Goal: Task Accomplishment & Management: Use online tool/utility

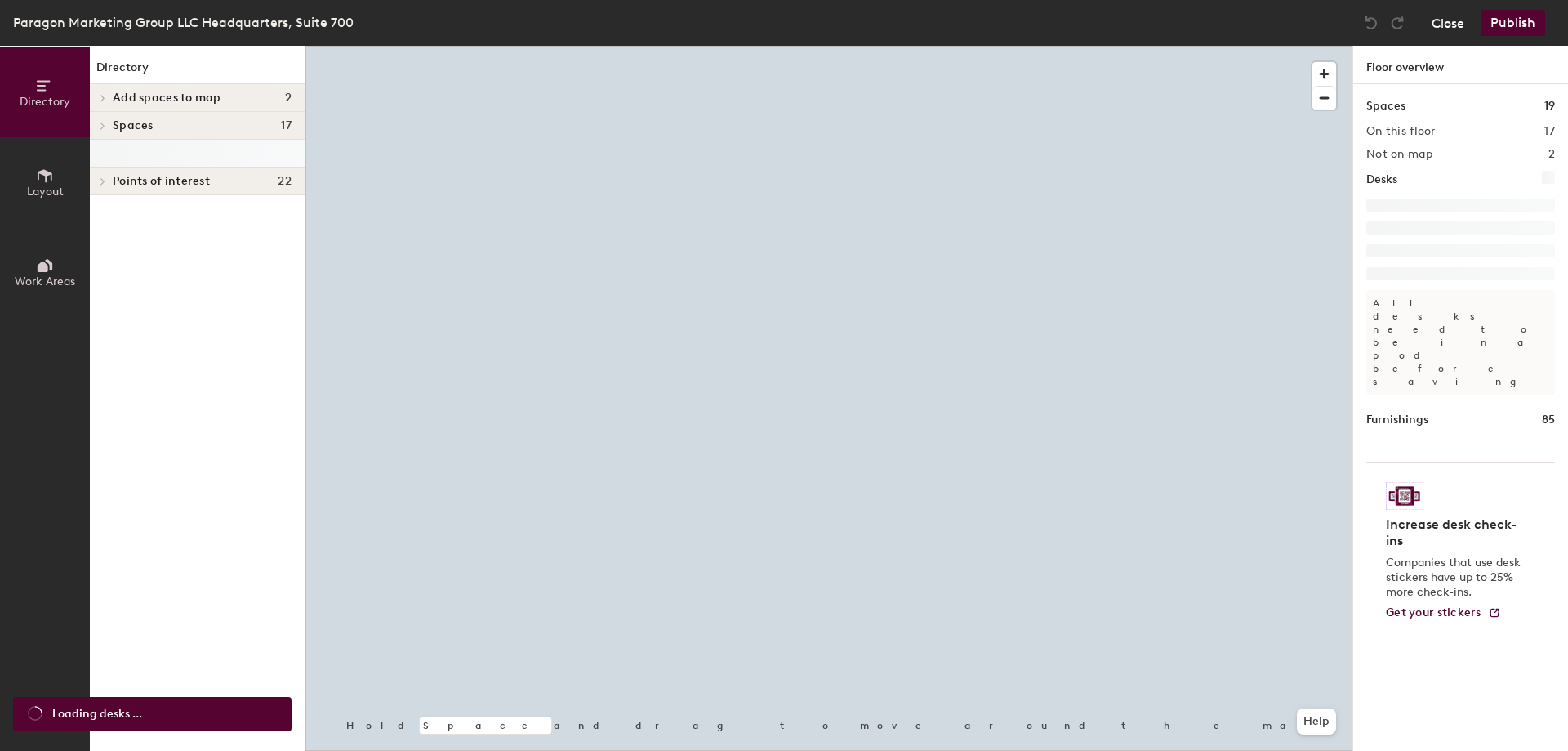
click at [1450, 22] on button "Close" at bounding box center [1449, 23] width 33 height 26
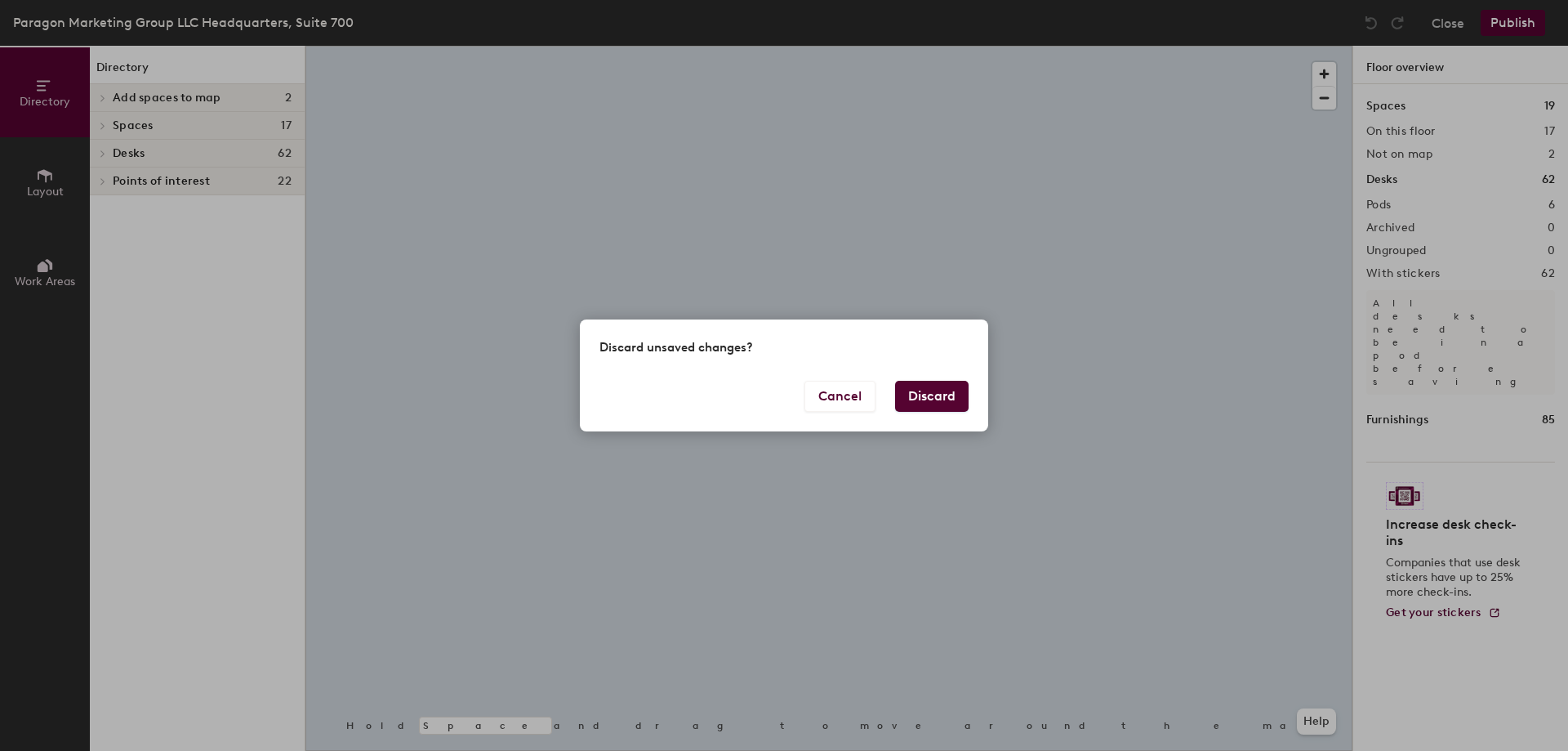
click at [911, 396] on button "Discard" at bounding box center [932, 396] width 73 height 31
